Goal: Entertainment & Leisure: Consume media (video, audio)

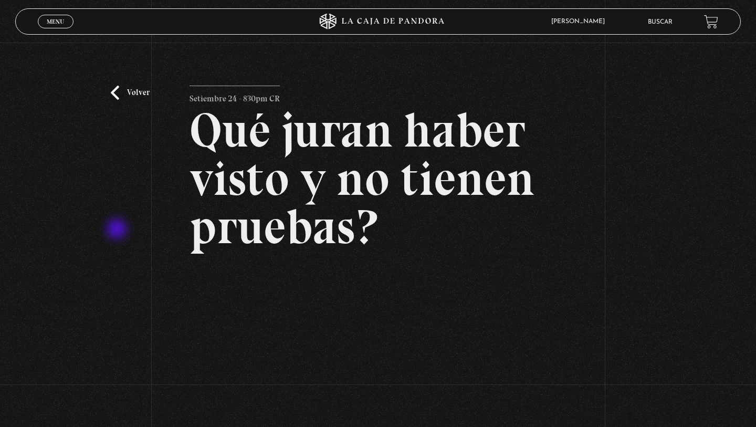
scroll to position [220, 0]
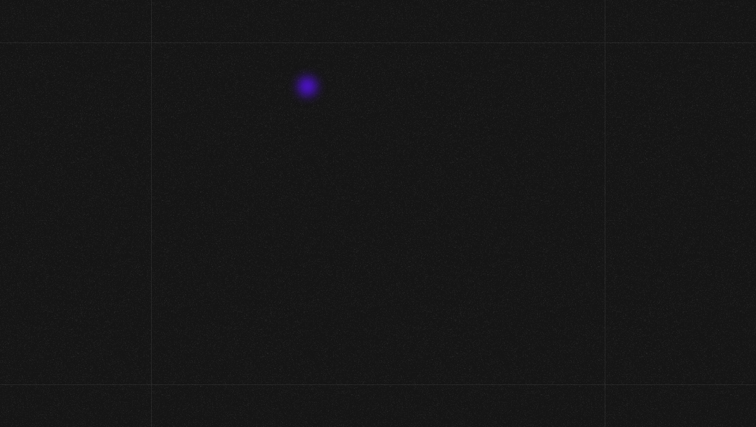
scroll to position [143, 0]
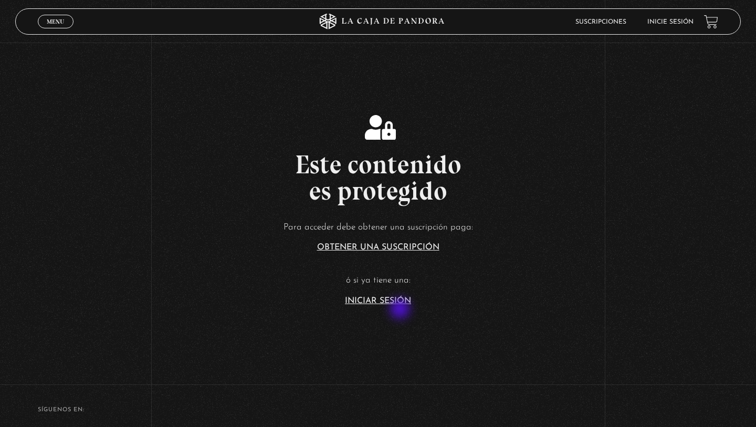
click at [401, 309] on section "Este contenido es protegido Para acceder debe obtener una suscripción paga: Obt…" at bounding box center [378, 198] width 756 height 341
click at [397, 304] on link "Iniciar Sesión" at bounding box center [378, 301] width 66 height 8
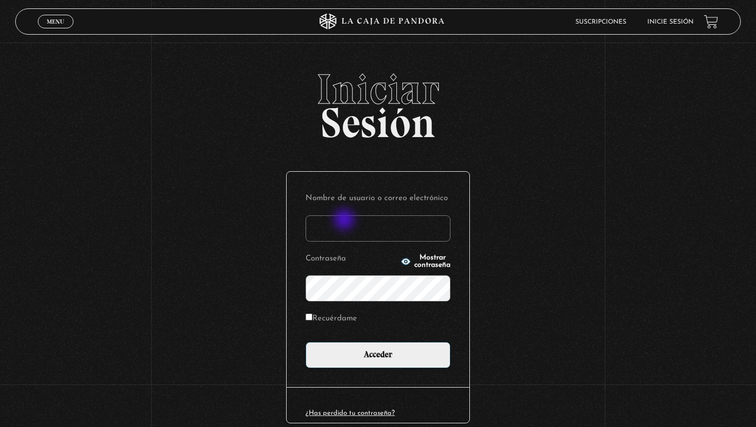
click at [345, 220] on input "Nombre de usuario o correo electrónico" at bounding box center [378, 228] width 145 height 26
click at [351, 223] on input "Nombre de usuario o correo electrónico" at bounding box center [378, 228] width 145 height 26
click at [390, 220] on input "Nombre de usuario o correo electrónico" at bounding box center [378, 228] width 145 height 26
type input "[EMAIL_ADDRESS]com"
click at [306, 342] on input "Acceder" at bounding box center [378, 355] width 145 height 26
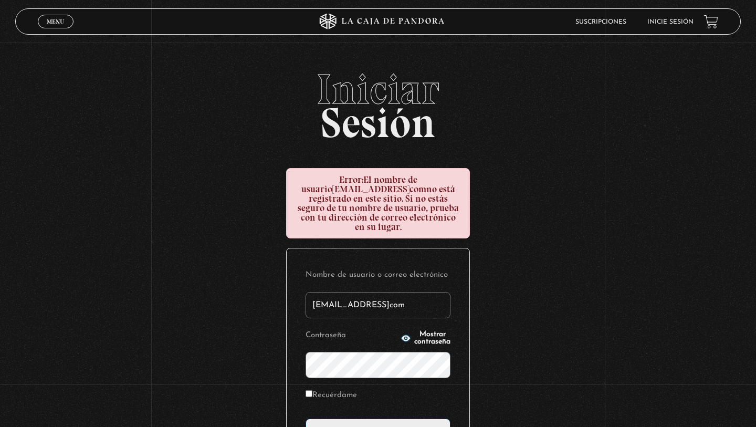
click at [366, 290] on p "Nombre de usuario o correo electrónico elenamenjivar89@gmailcom" at bounding box center [378, 292] width 145 height 51
click at [306, 418] on input "Acceder" at bounding box center [378, 431] width 145 height 26
click at [406, 306] on input "[EMAIL_ADDRESS]com" at bounding box center [378, 305] width 145 height 26
type input "elenamenjivar89@gmail.com"
click at [306, 418] on input "Acceder" at bounding box center [378, 431] width 145 height 26
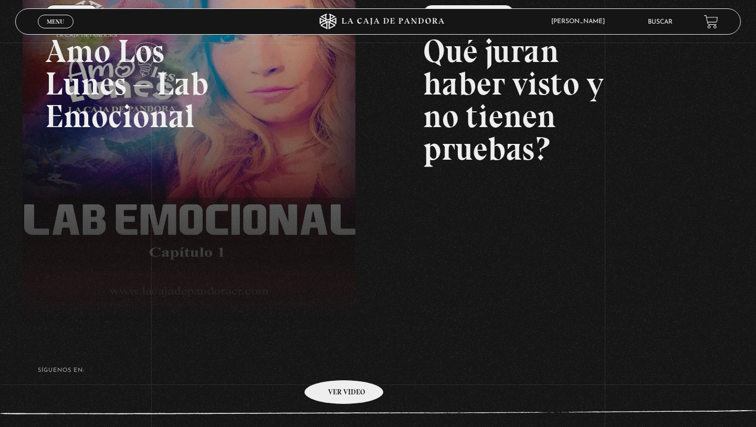
scroll to position [233, 0]
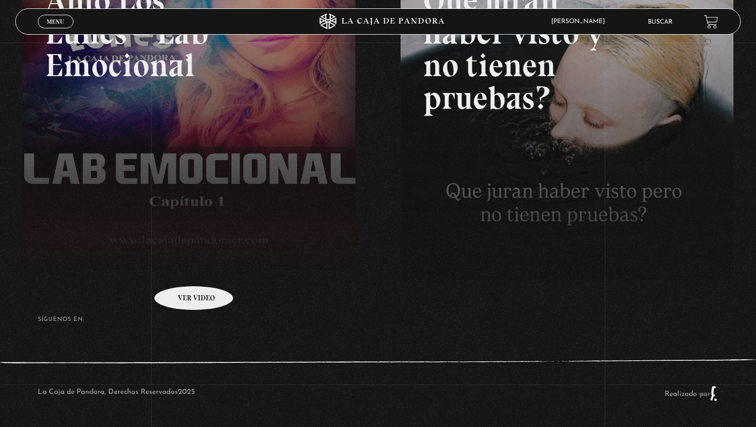
click at [180, 270] on link at bounding box center [401, 151] width 756 height 427
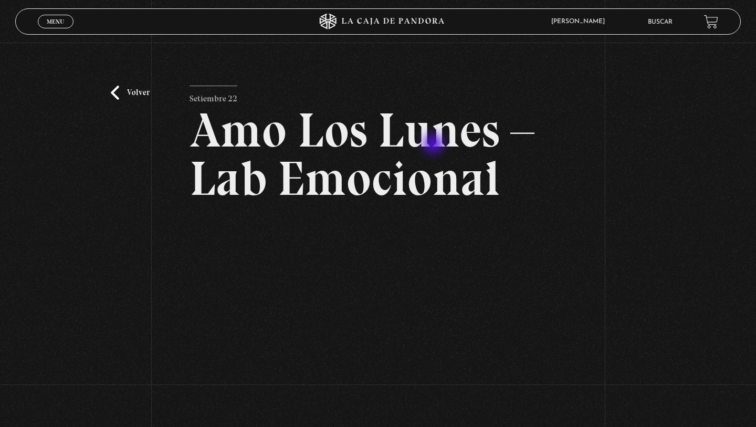
click at [435, 145] on h2 "Amo Los Lunes – Lab Emocional" at bounding box center [378, 154] width 377 height 97
click at [231, 106] on h2 "Amo Los Lunes – Lab Emocional" at bounding box center [378, 154] width 377 height 97
click at [62, 28] on div "Menu Cerrar" at bounding box center [151, 21] width 227 height 25
click at [57, 25] on span "Menu" at bounding box center [55, 21] width 17 height 6
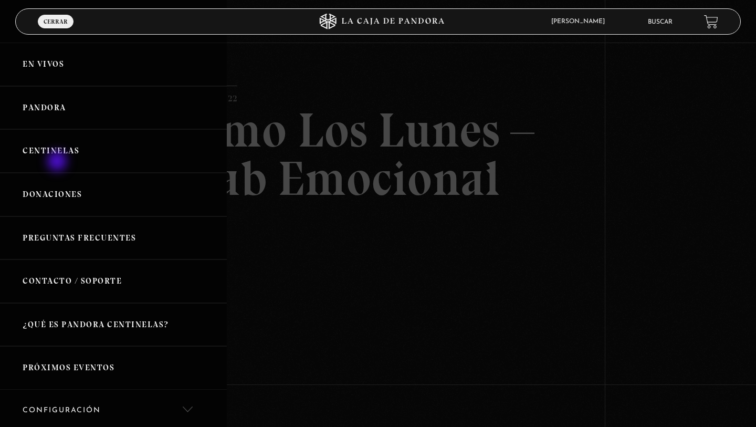
click at [58, 162] on link "Centinelas" at bounding box center [113, 151] width 227 height 44
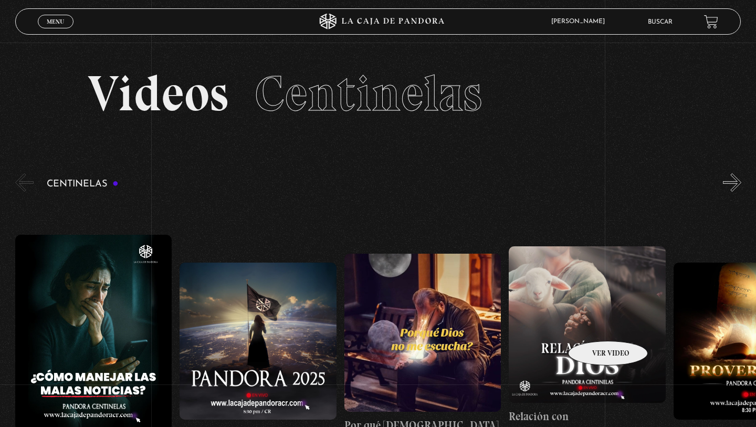
click at [594, 324] on figure at bounding box center [587, 324] width 157 height 157
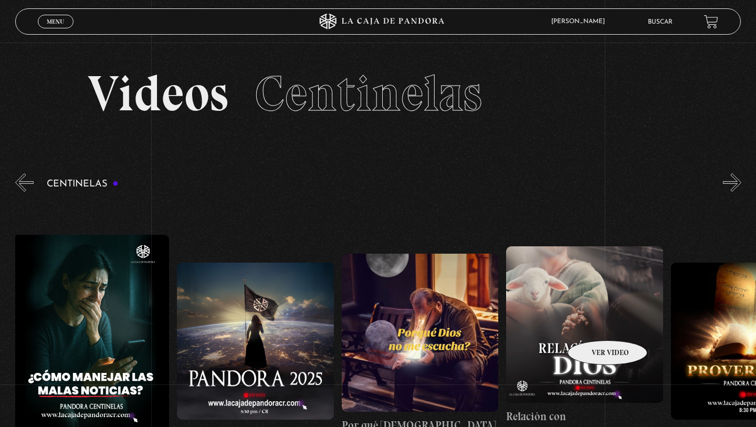
click at [594, 324] on figure at bounding box center [584, 324] width 157 height 157
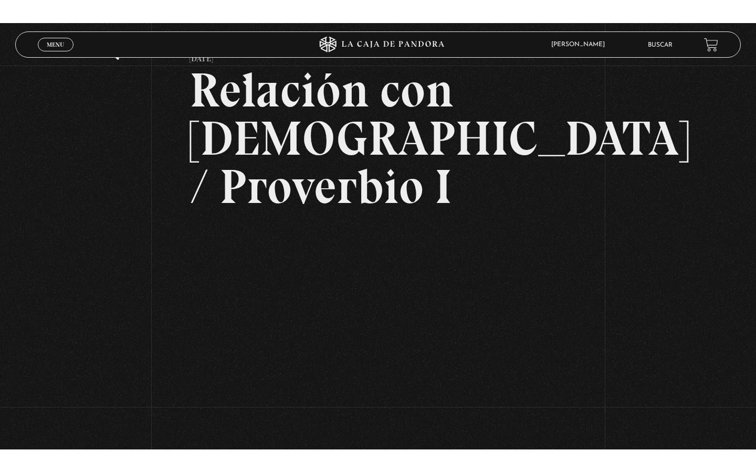
scroll to position [64, 0]
